Goal: Check status

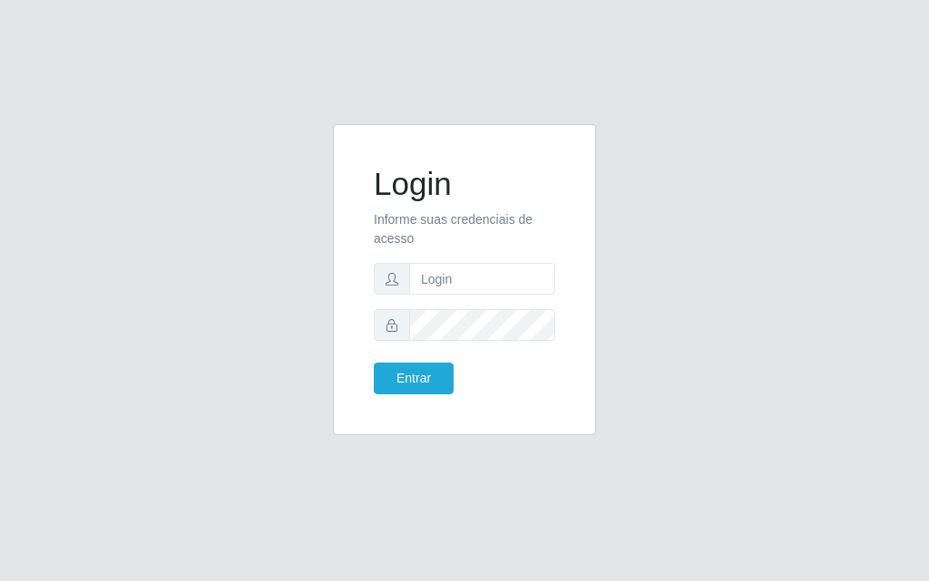
click at [871, 0] on html "Login Informe suas credenciais de acesso Entrar" at bounding box center [464, 290] width 929 height 581
click at [469, 277] on input "text" at bounding box center [482, 279] width 146 height 32
type input "[PERSON_NAME]@[PERSON_NAME]"
click at [437, 373] on button "Entrar" at bounding box center [414, 379] width 80 height 32
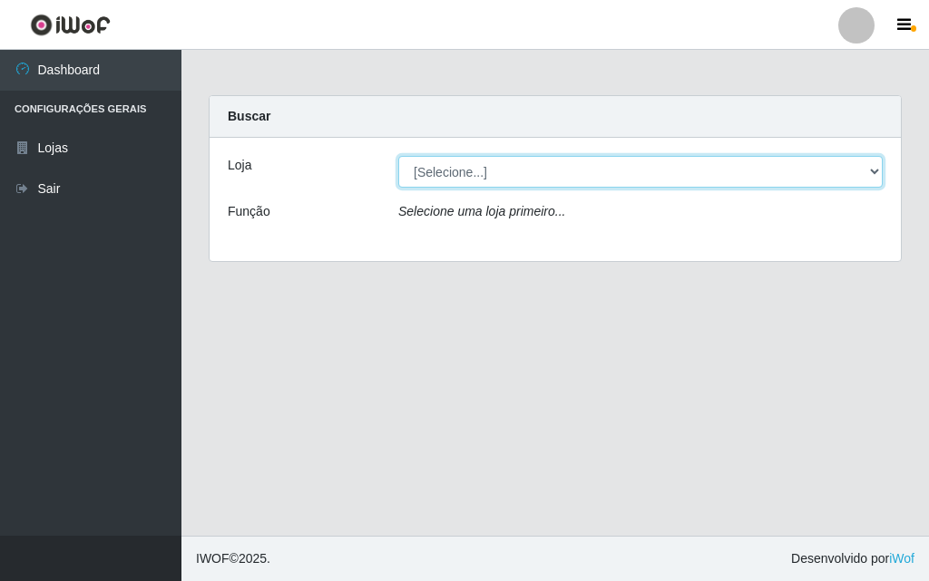
click at [874, 171] on select "[Selecione...] Divino Fogão - [GEOGRAPHIC_DATA]" at bounding box center [640, 172] width 484 height 32
select select "499"
click at [398, 156] on select "[Selecione...] Divino Fogão - [GEOGRAPHIC_DATA]" at bounding box center [640, 172] width 484 height 32
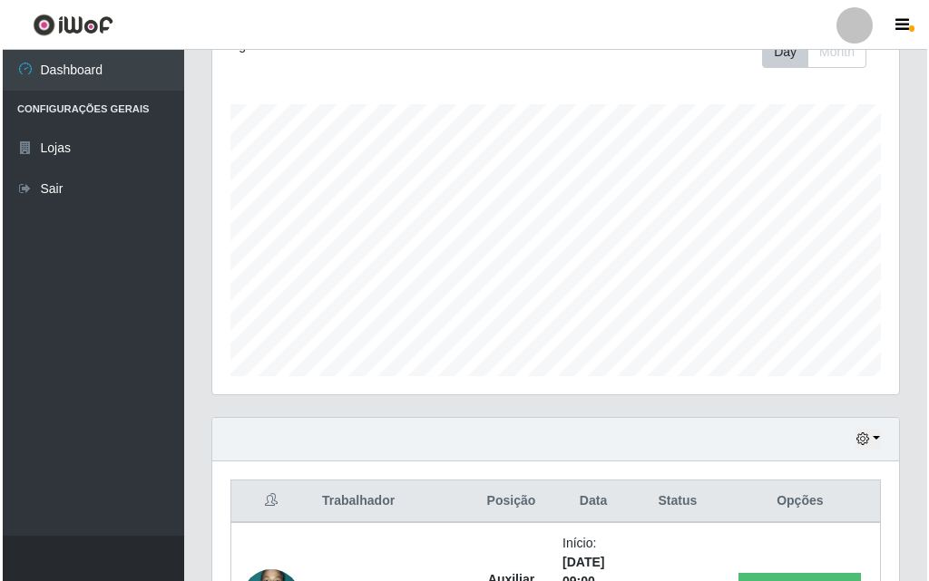
scroll to position [544, 0]
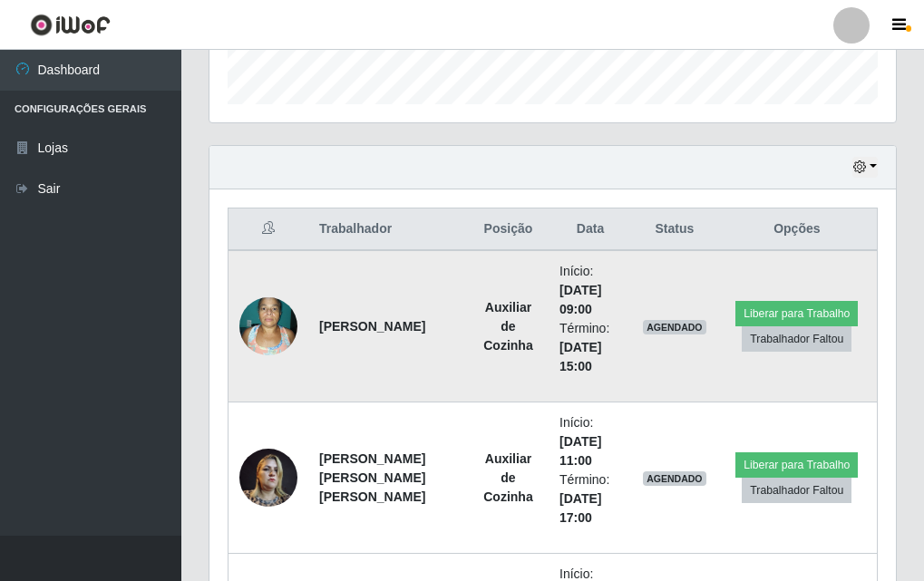
click at [252, 330] on img at bounding box center [268, 325] width 58 height 77
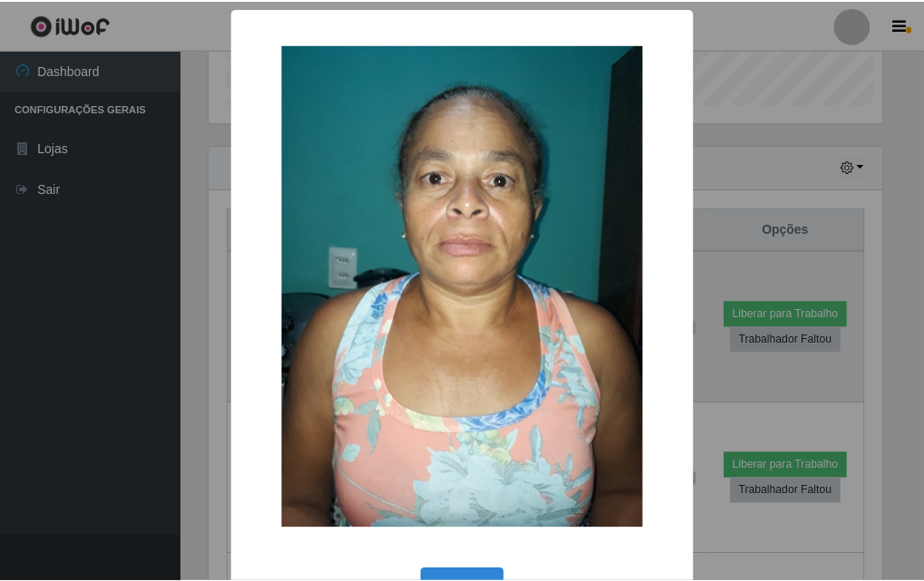
scroll to position [376, 677]
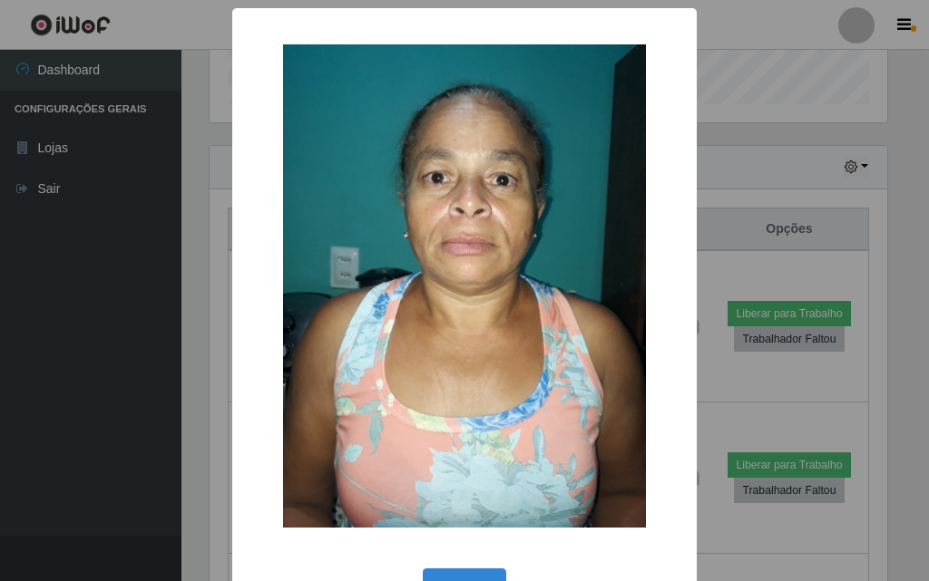
click at [96, 307] on div "× OK Cancel" at bounding box center [464, 290] width 929 height 581
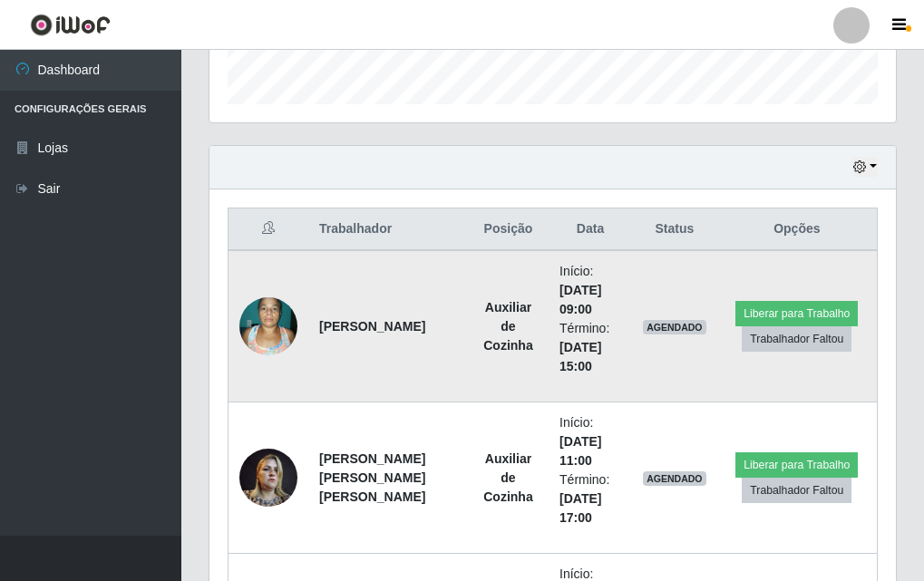
scroll to position [725, 0]
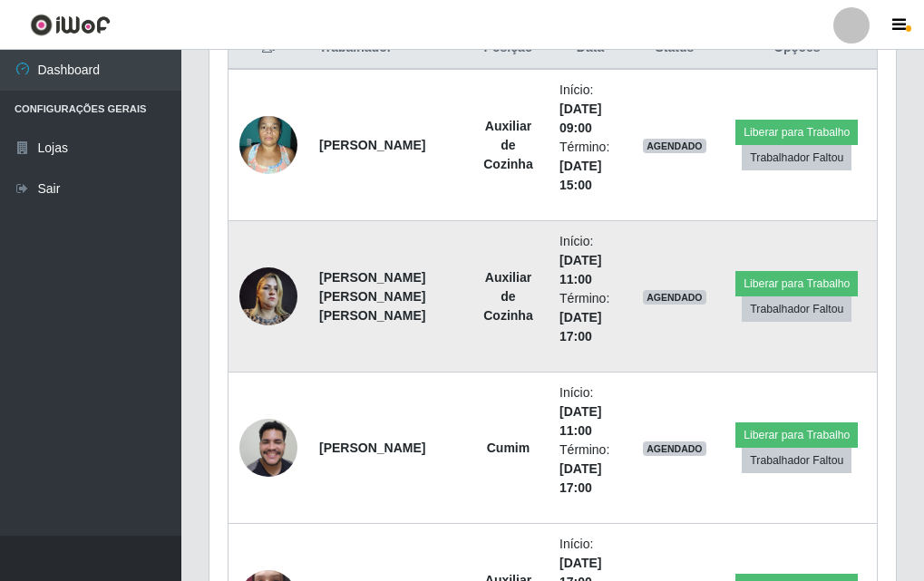
click at [287, 287] on img at bounding box center [268, 296] width 58 height 77
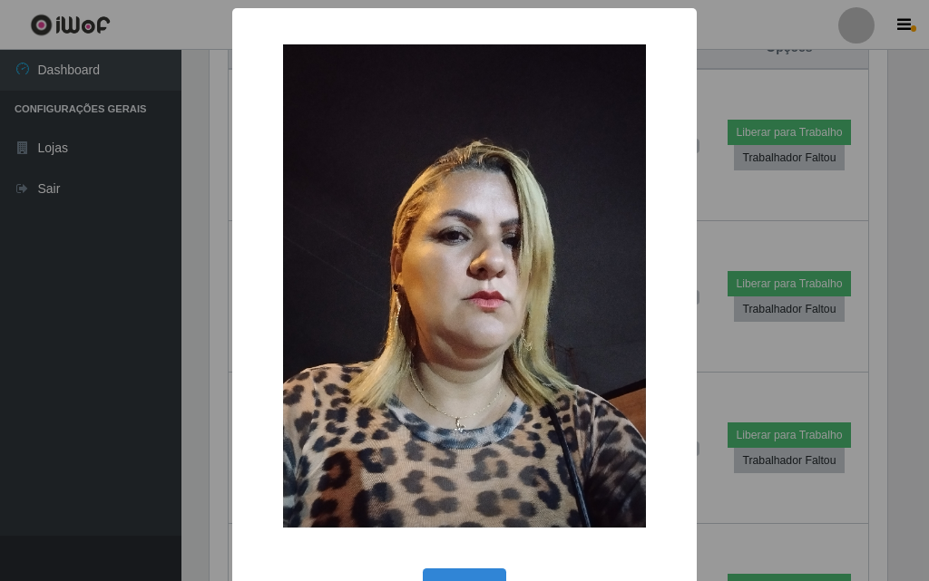
click at [156, 339] on div "× OK Cancel" at bounding box center [464, 290] width 929 height 581
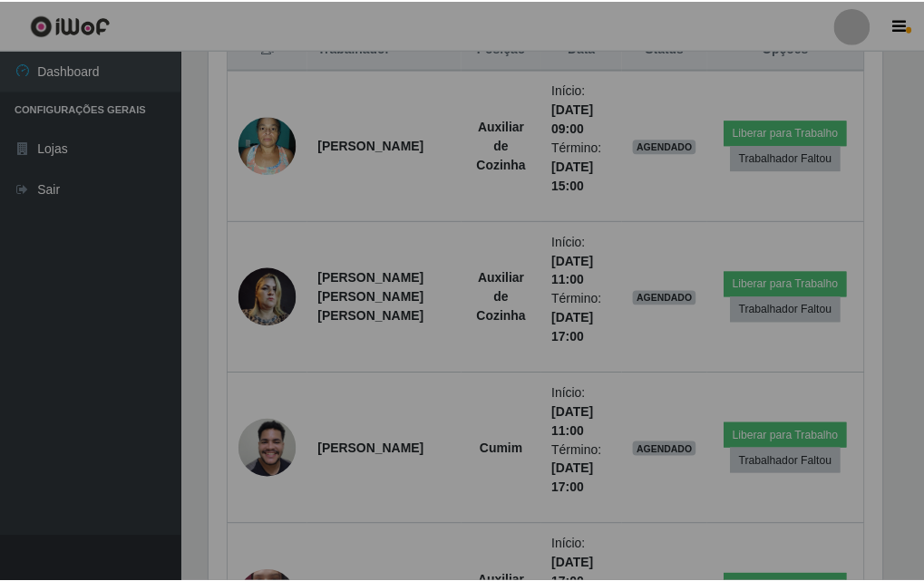
scroll to position [376, 686]
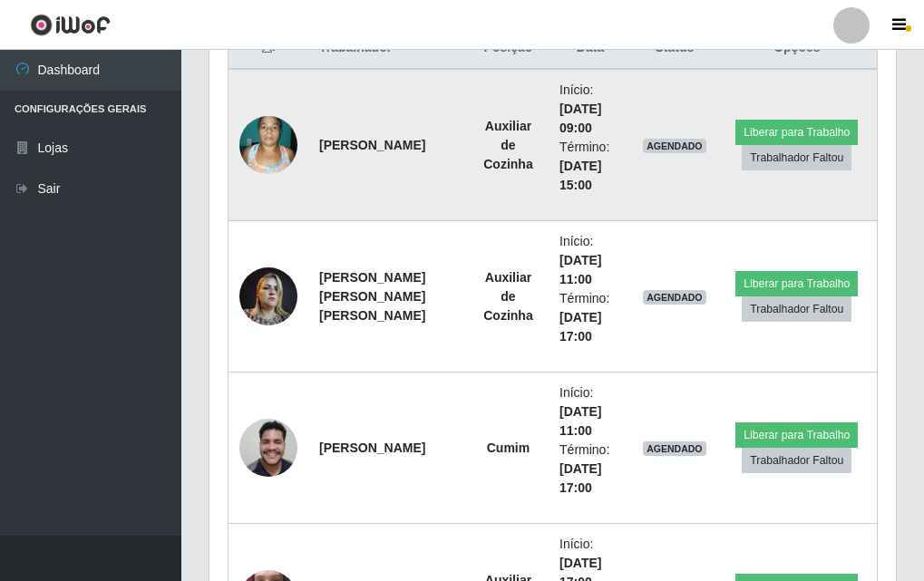
click at [268, 158] on img at bounding box center [268, 144] width 58 height 77
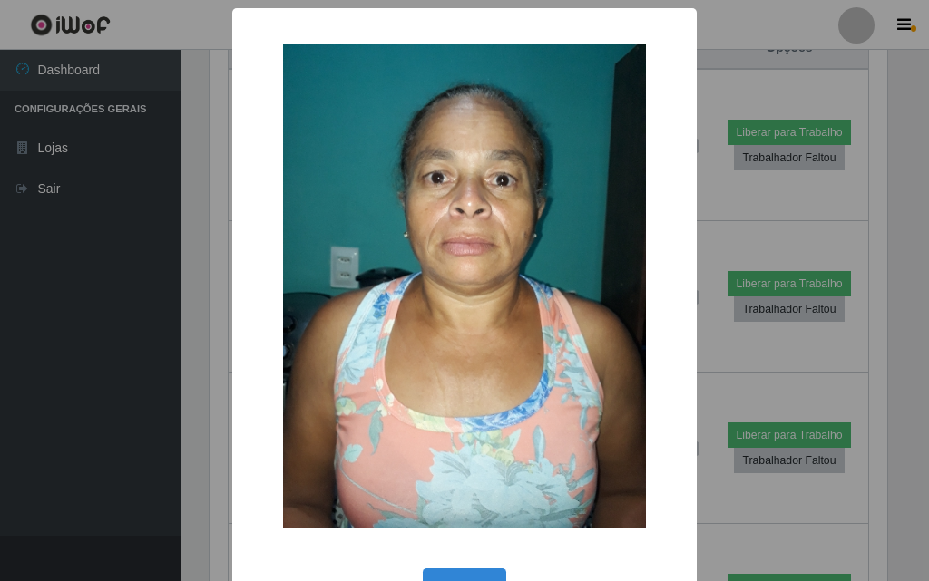
click at [159, 261] on div "× OK Cancel" at bounding box center [464, 290] width 929 height 581
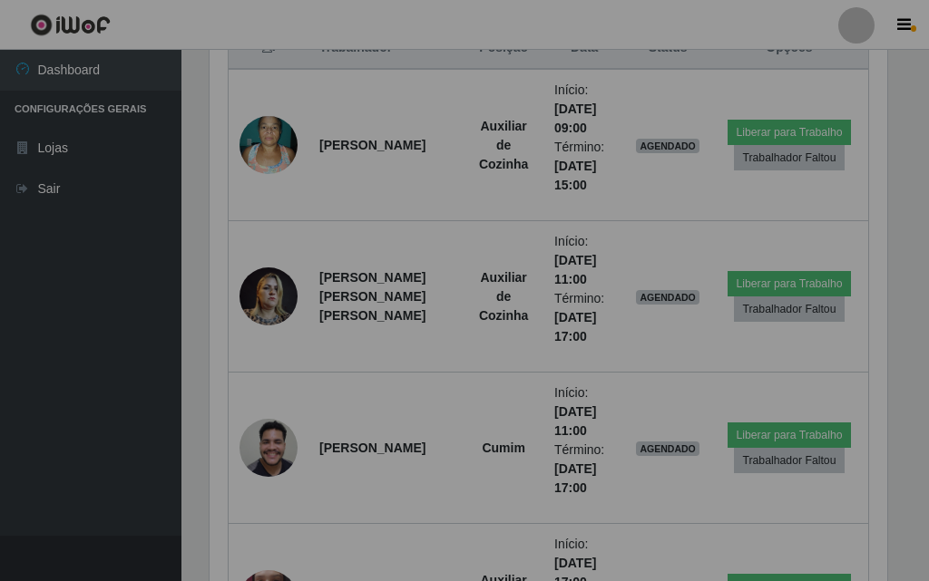
scroll to position [376, 686]
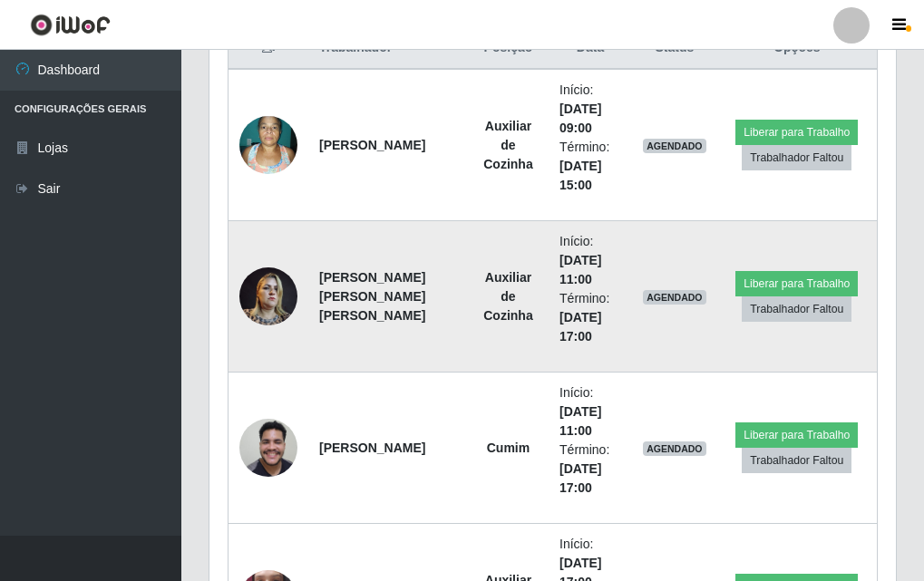
click at [263, 303] on img at bounding box center [268, 296] width 58 height 77
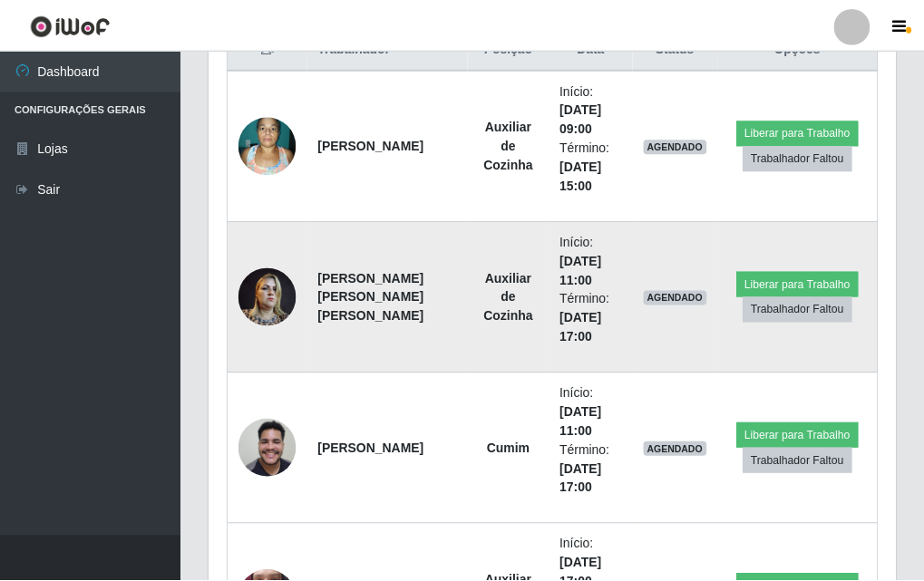
scroll to position [376, 677]
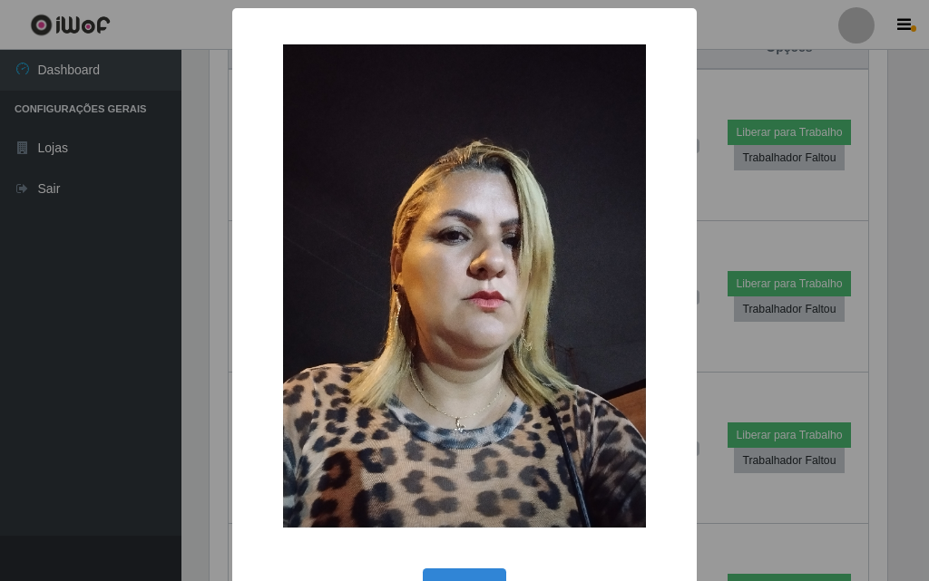
click at [26, 344] on div "× OK Cancel" at bounding box center [464, 290] width 929 height 581
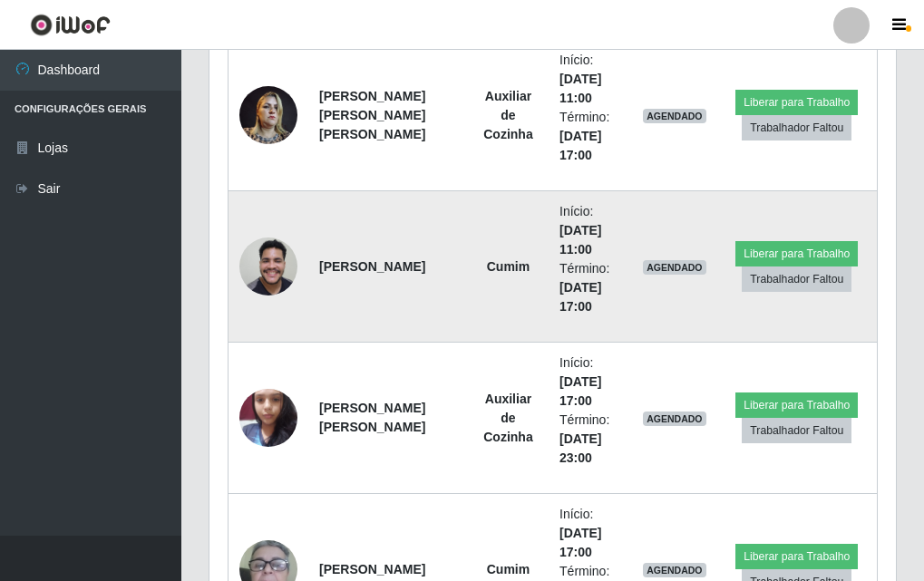
scroll to position [998, 0]
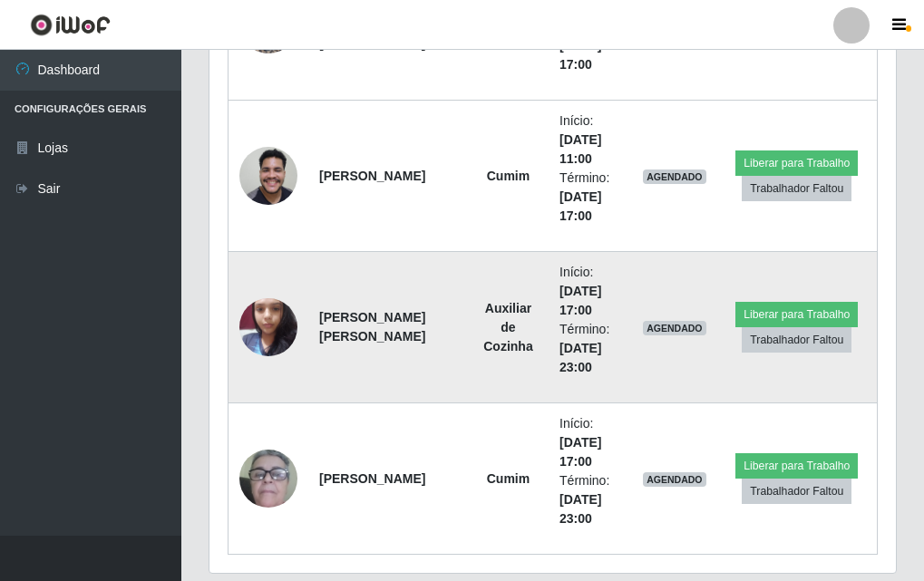
click at [269, 310] on img at bounding box center [268, 326] width 58 height 77
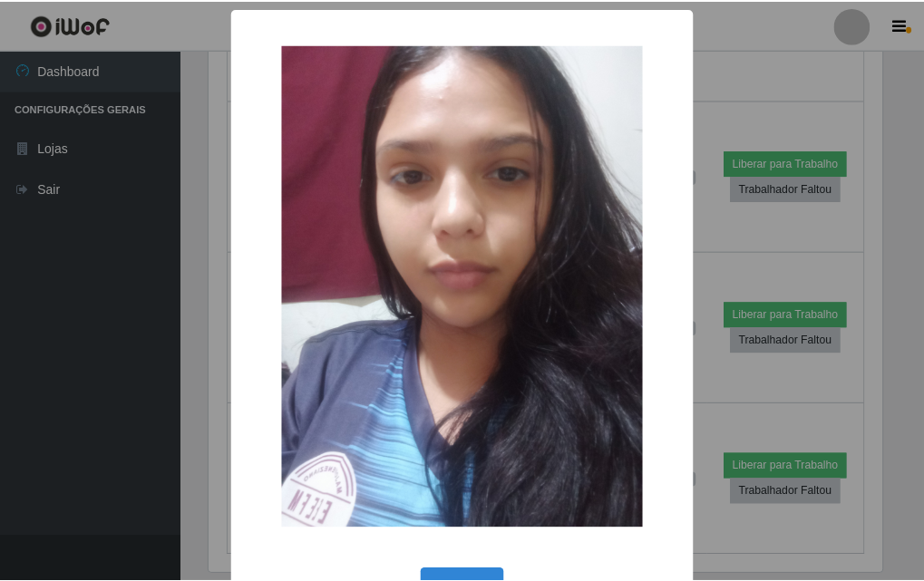
scroll to position [61, 0]
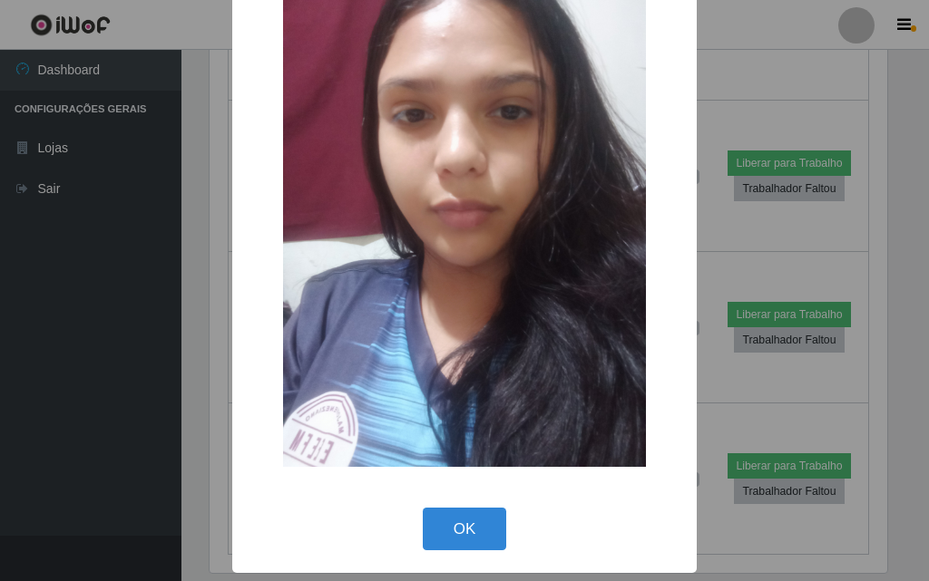
click at [152, 268] on div "× OK Cancel" at bounding box center [464, 290] width 929 height 581
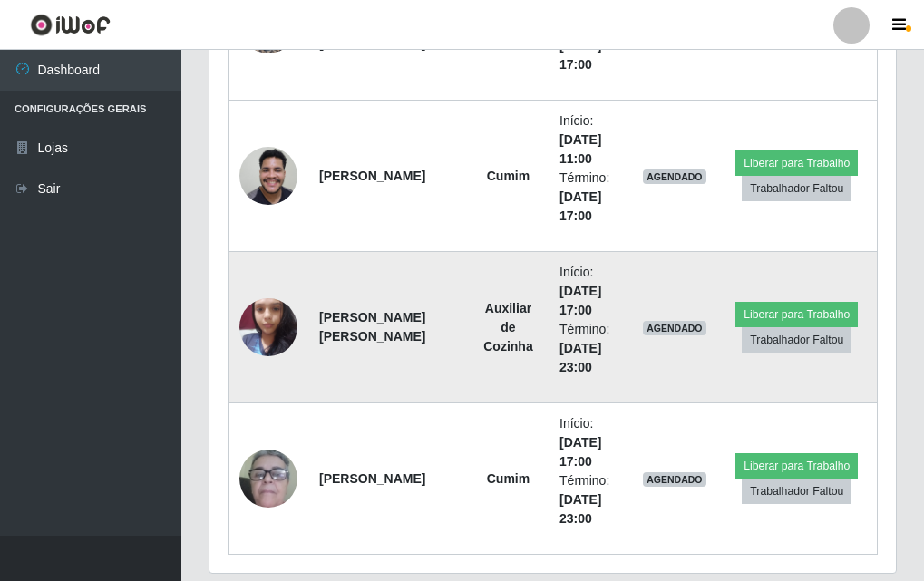
scroll to position [1057, 0]
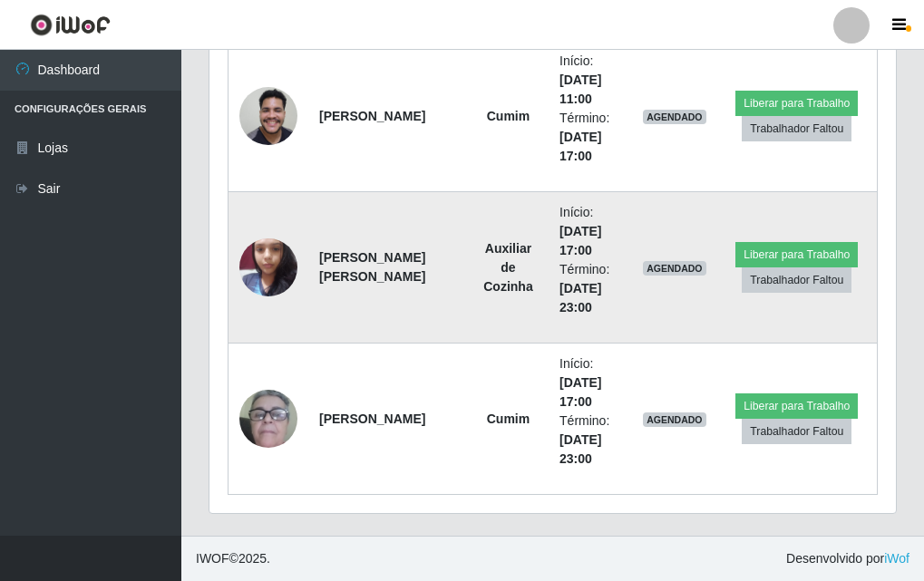
click at [259, 273] on img at bounding box center [268, 267] width 58 height 77
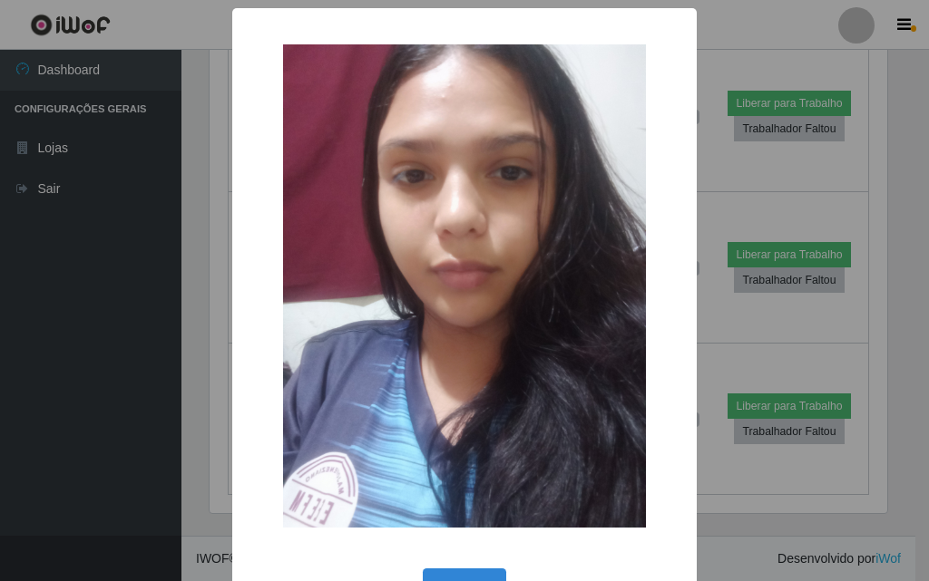
click at [167, 312] on div "× OK Cancel" at bounding box center [464, 290] width 929 height 581
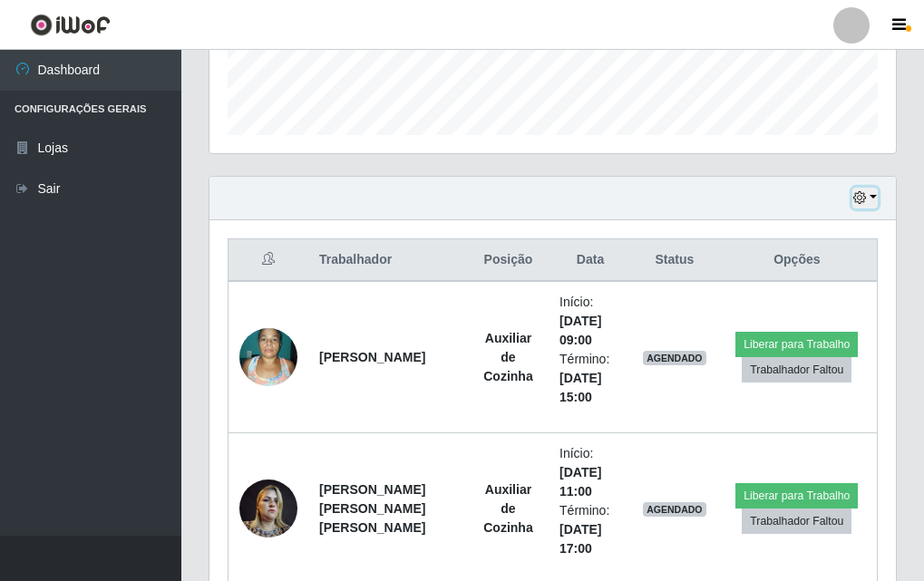
click at [875, 195] on button "button" at bounding box center [864, 198] width 25 height 21
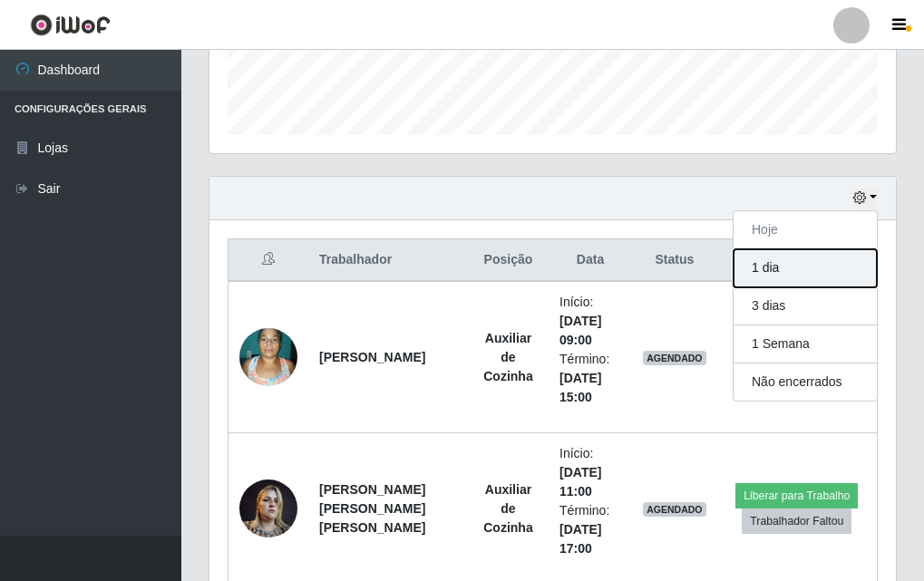
click at [832, 281] on button "1 dia" at bounding box center [805, 268] width 143 height 38
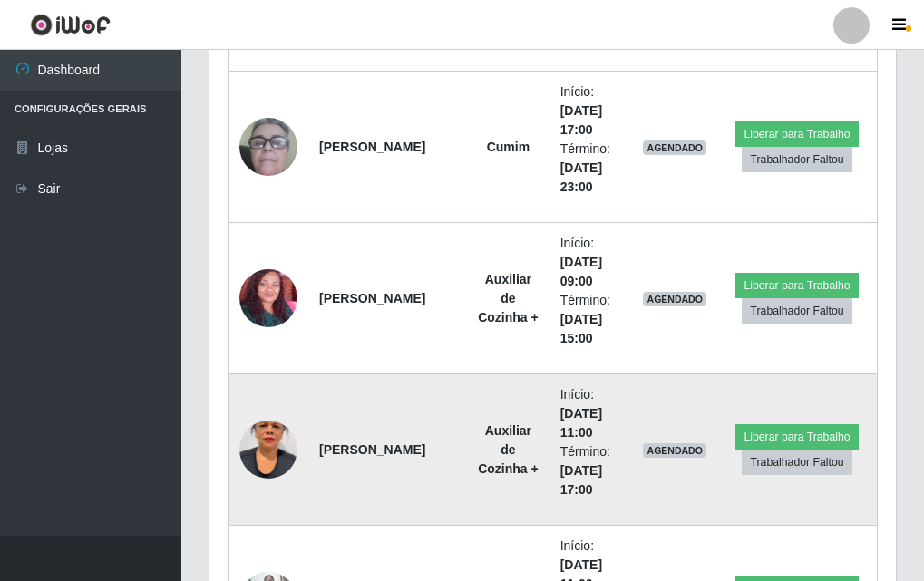
click at [253, 458] on img at bounding box center [268, 449] width 58 height 103
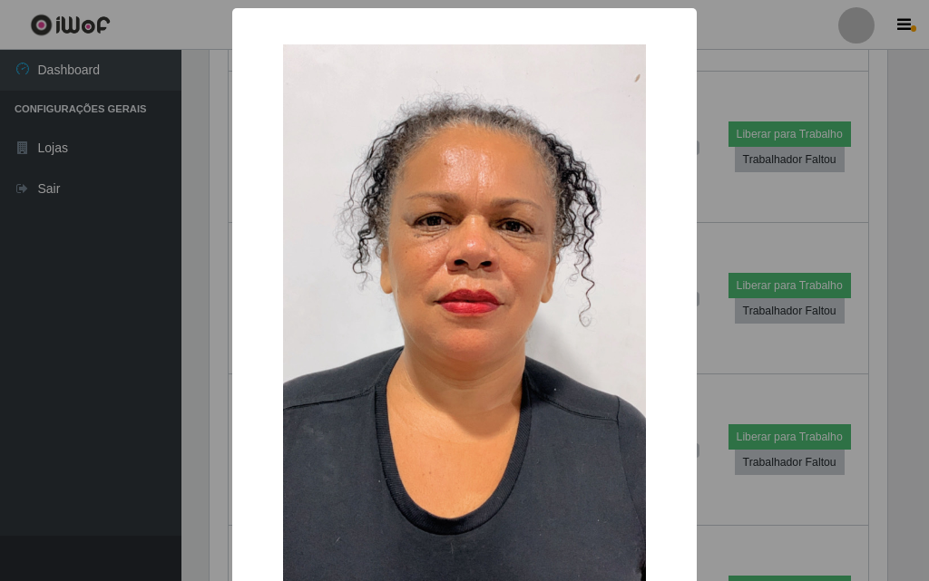
click at [214, 369] on div "× OK Cancel" at bounding box center [464, 290] width 929 height 581
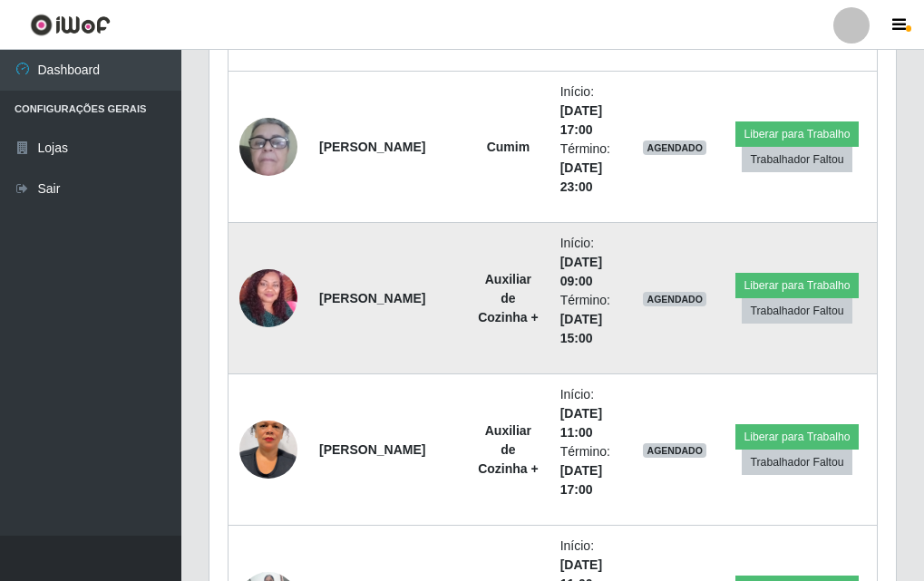
scroll to position [1601, 0]
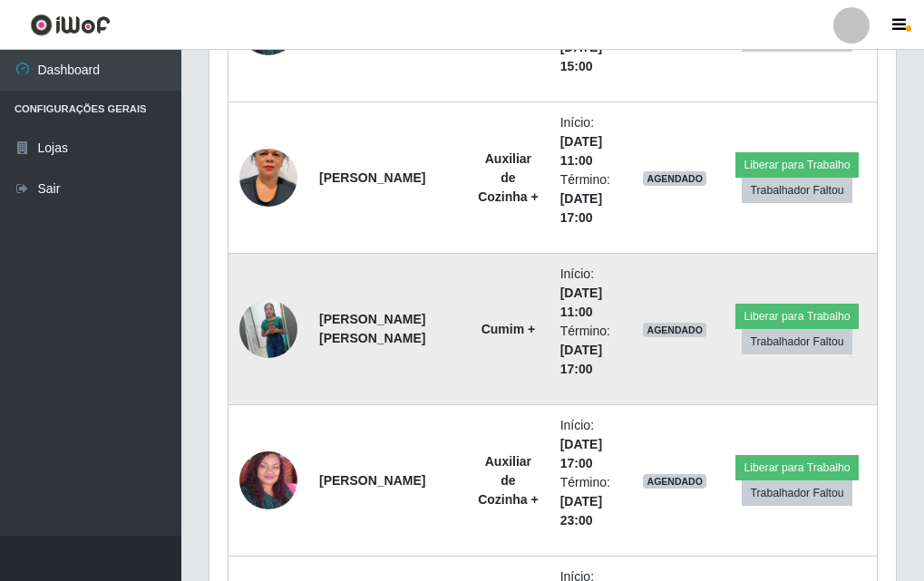
click at [281, 340] on img at bounding box center [268, 329] width 58 height 73
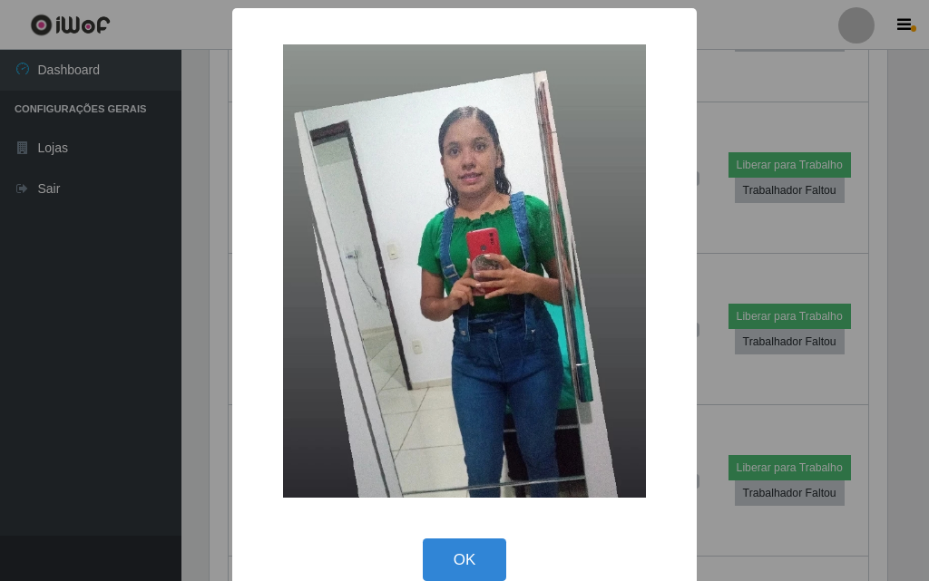
click at [192, 315] on div "× OK Cancel" at bounding box center [464, 290] width 929 height 581
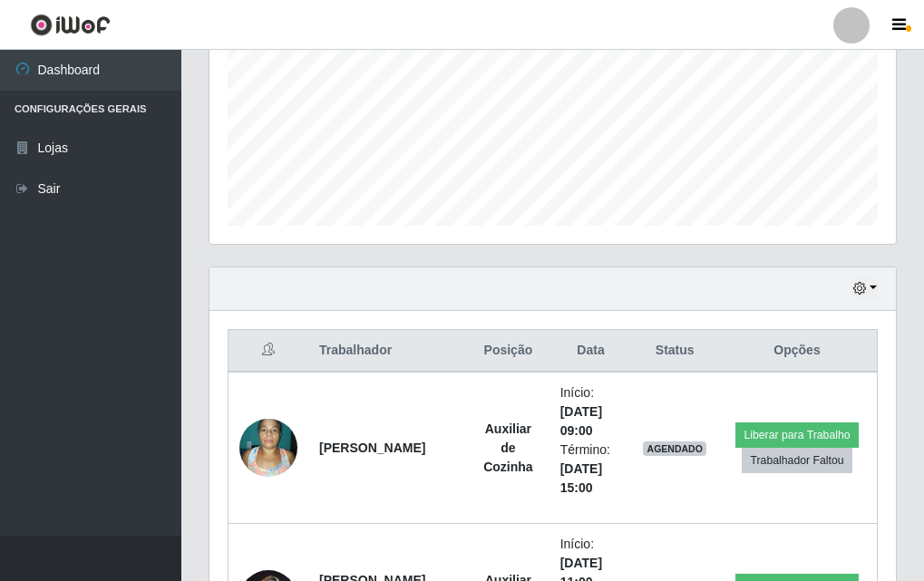
scroll to position [332, 0]
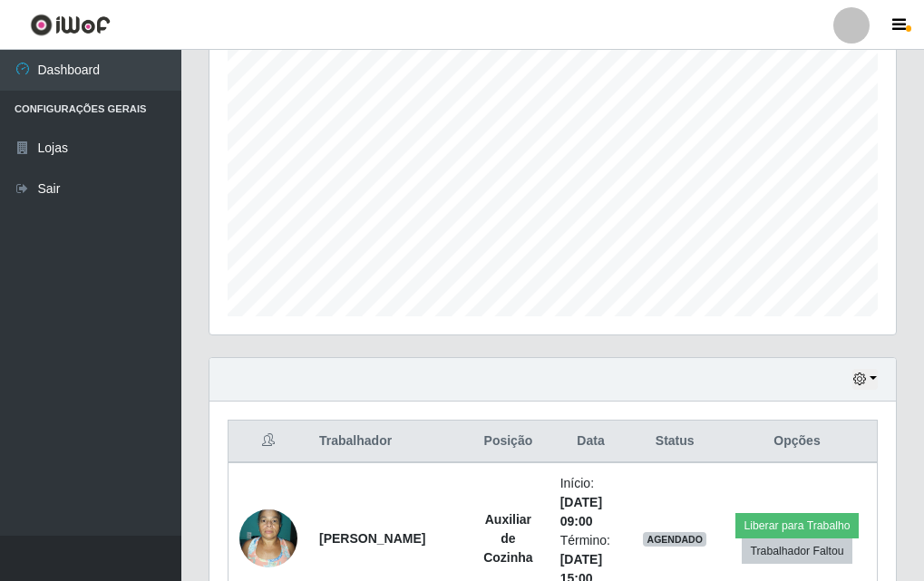
click at [880, 375] on div "Hoje 1 dia 3 dias 1 Semana Não encerrados" at bounding box center [552, 380] width 686 height 44
click at [865, 380] on icon "button" at bounding box center [859, 379] width 13 height 13
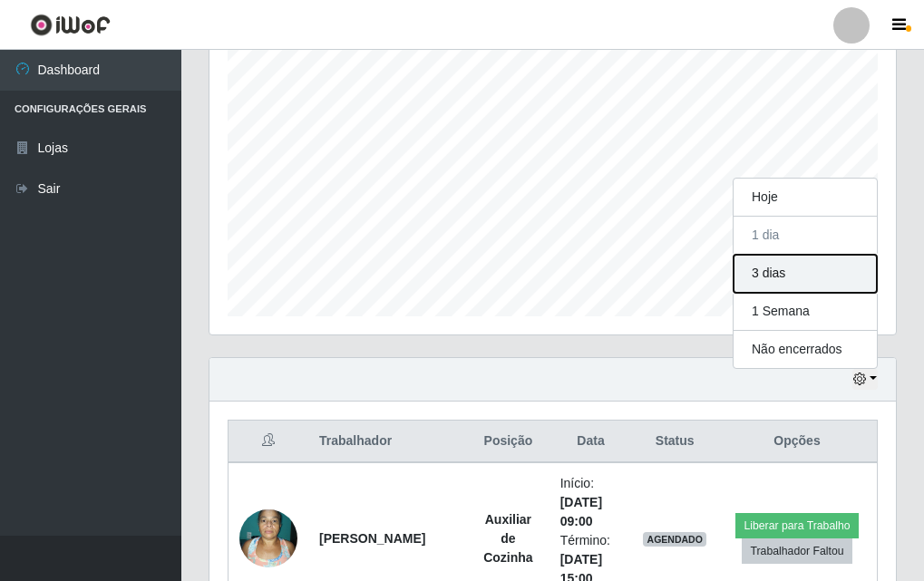
click at [780, 269] on button "3 dias" at bounding box center [805, 274] width 143 height 38
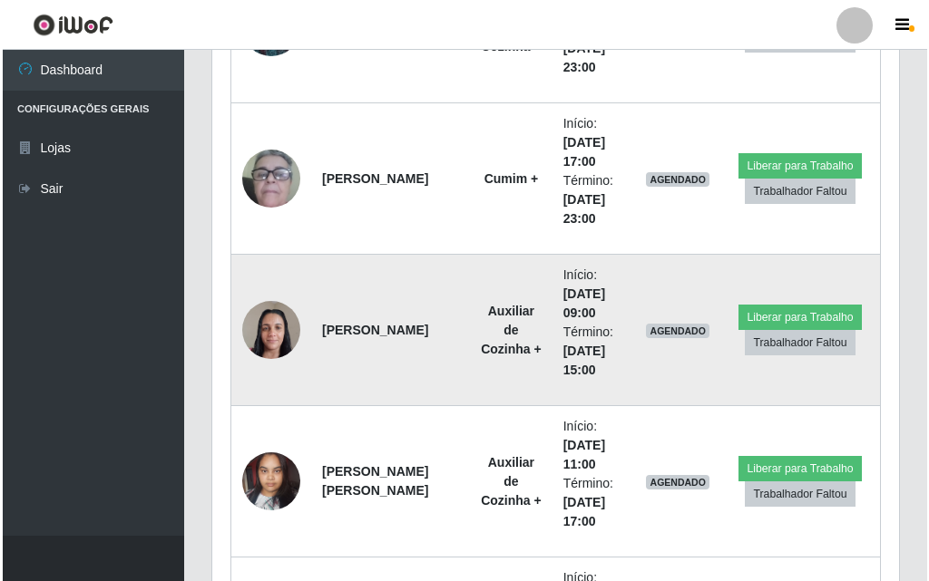
scroll to position [2236, 0]
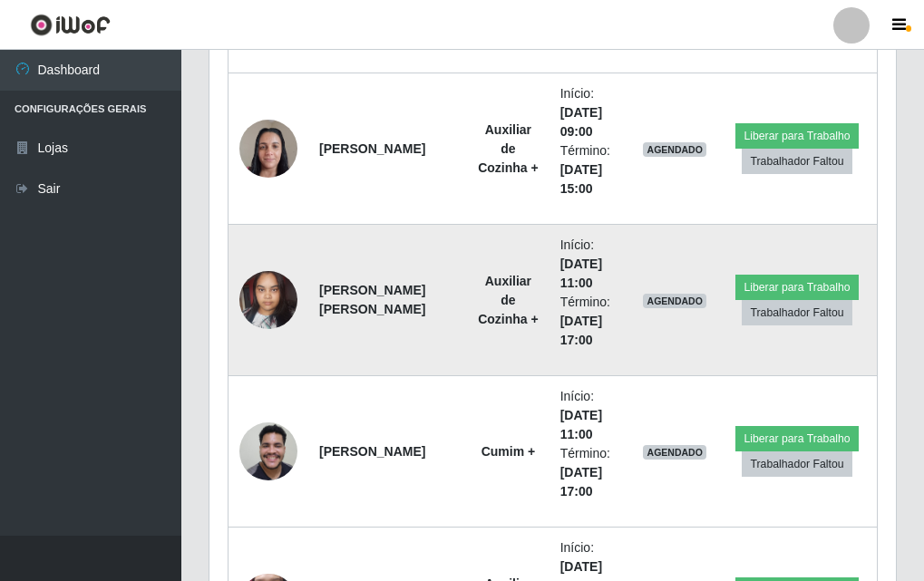
click at [304, 307] on td at bounding box center [269, 300] width 81 height 151
click at [294, 297] on img at bounding box center [268, 299] width 58 height 77
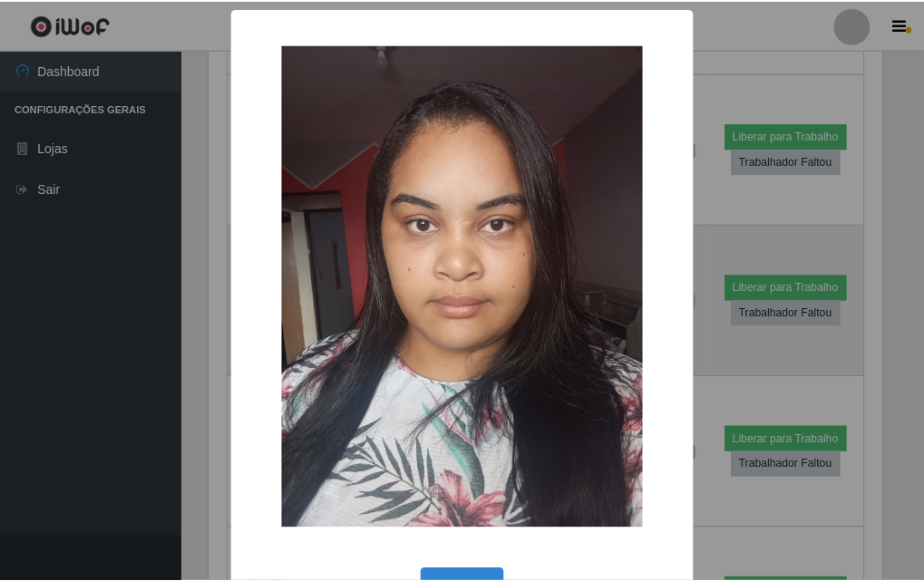
scroll to position [376, 677]
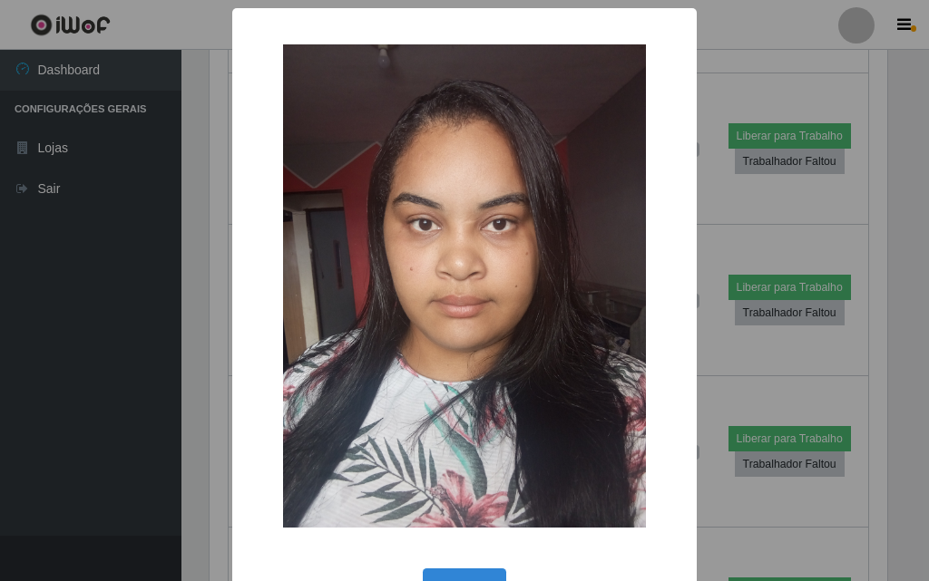
click at [168, 306] on div "× OK Cancel" at bounding box center [464, 290] width 929 height 581
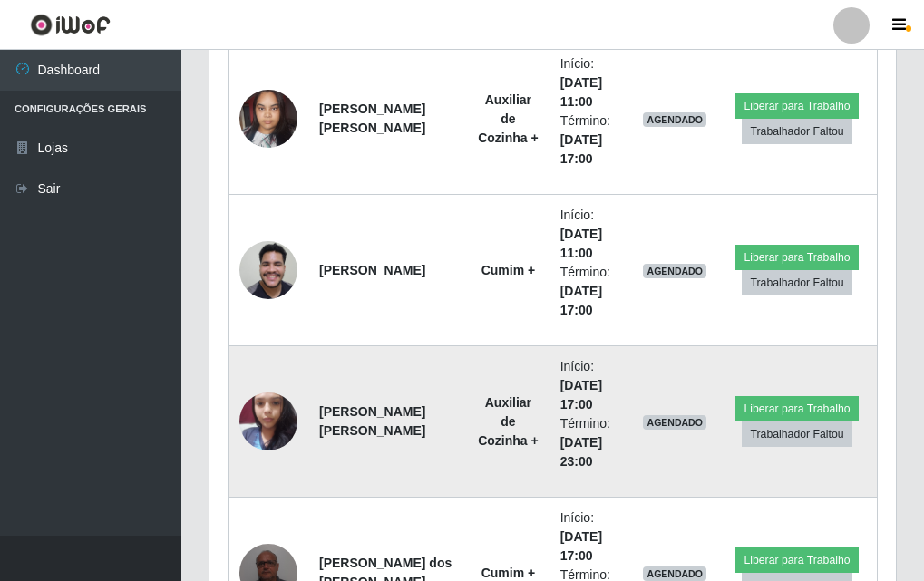
scroll to position [2508, 0]
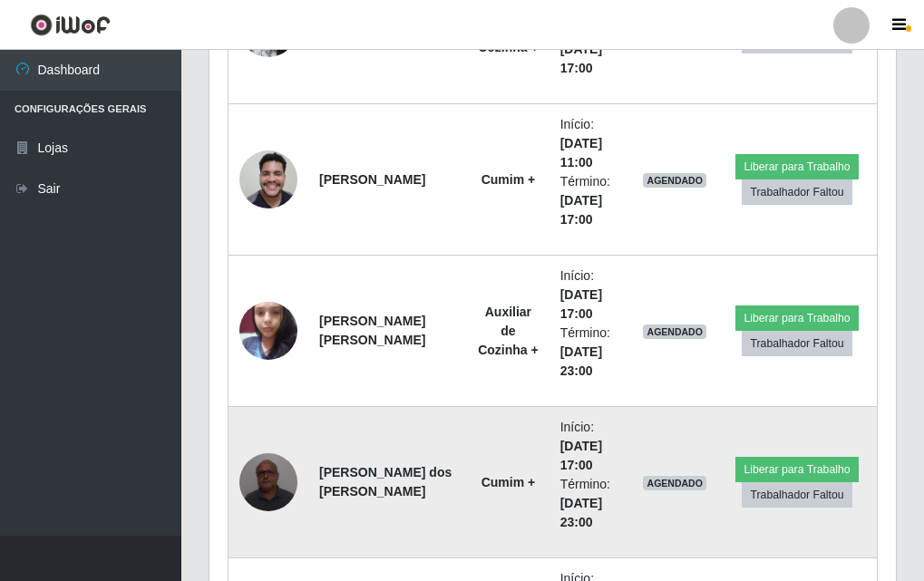
click at [263, 478] on img at bounding box center [268, 481] width 58 height 77
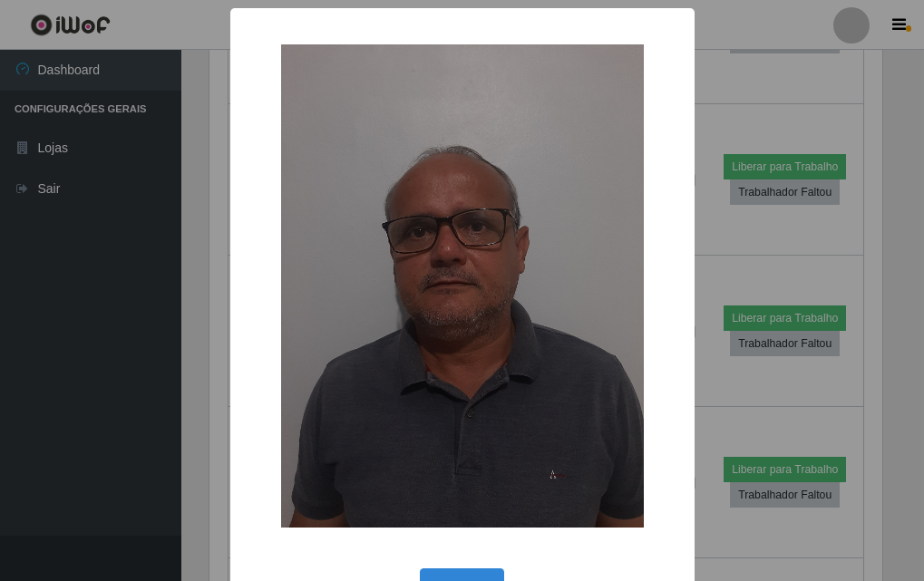
scroll to position [376, 677]
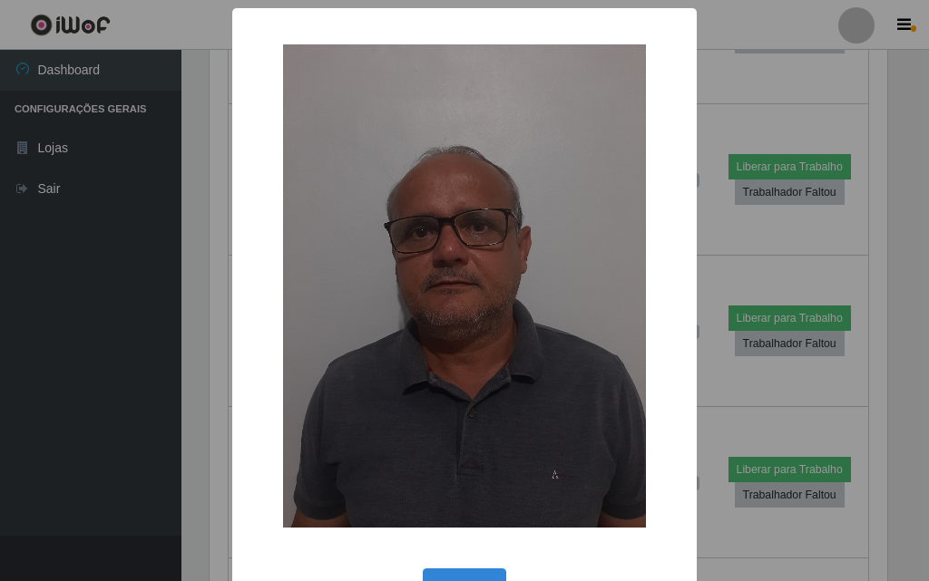
click at [185, 388] on div "× OK Cancel" at bounding box center [464, 290] width 929 height 581
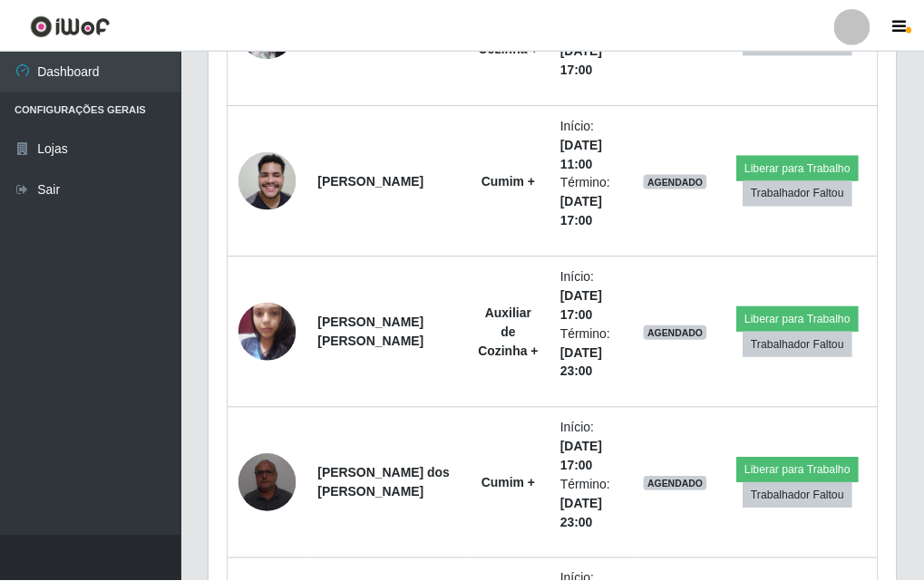
scroll to position [376, 686]
